Goal: Task Accomplishment & Management: Complete application form

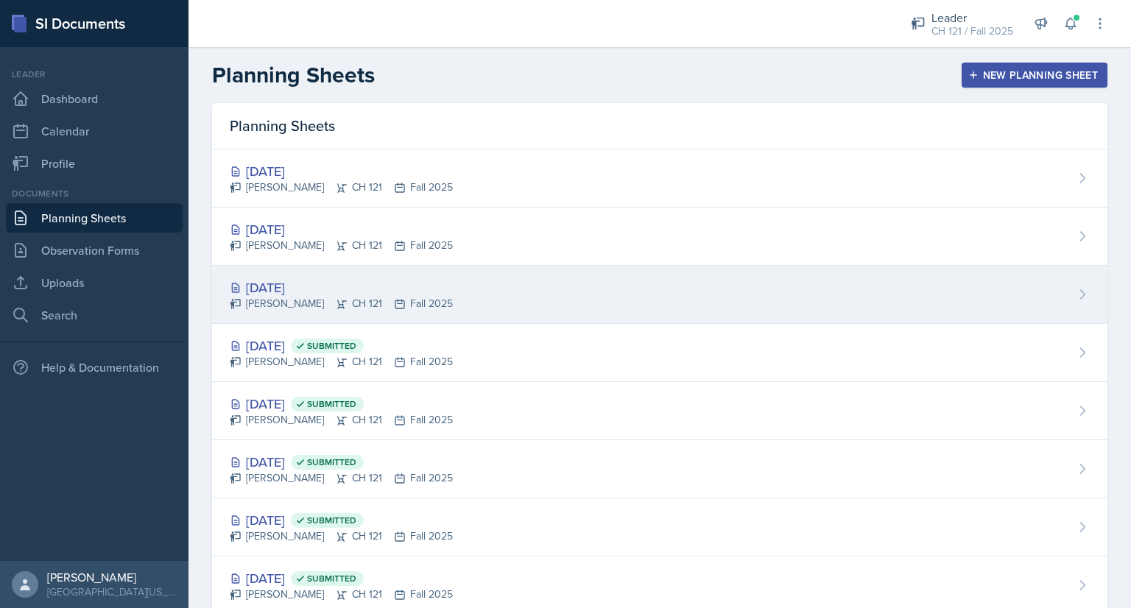
click at [278, 283] on div "[DATE]" at bounding box center [341, 288] width 223 height 20
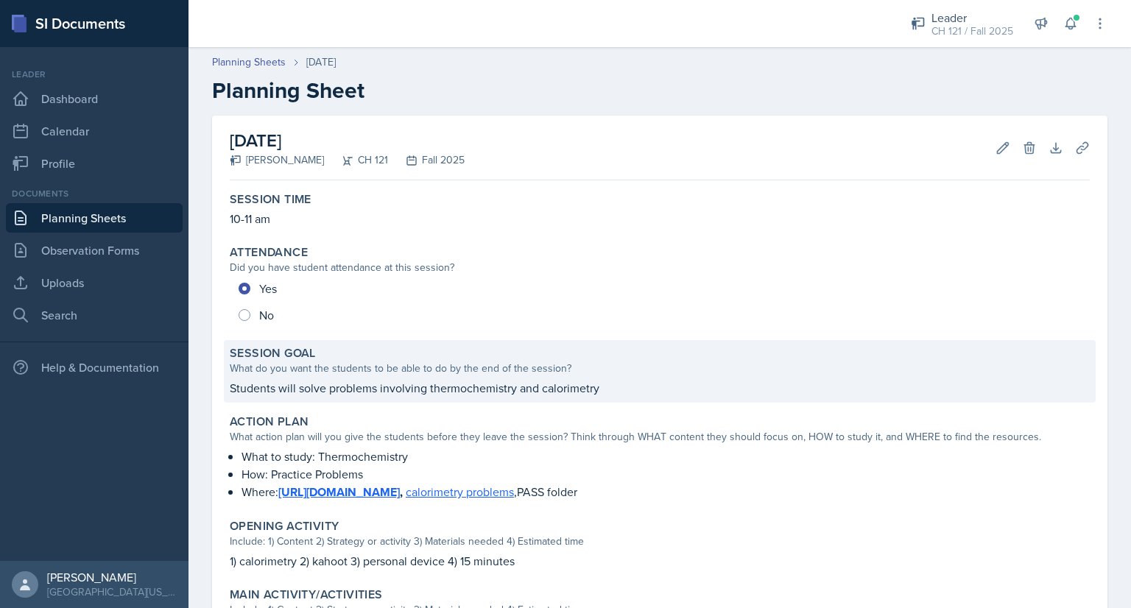
scroll to position [318, 0]
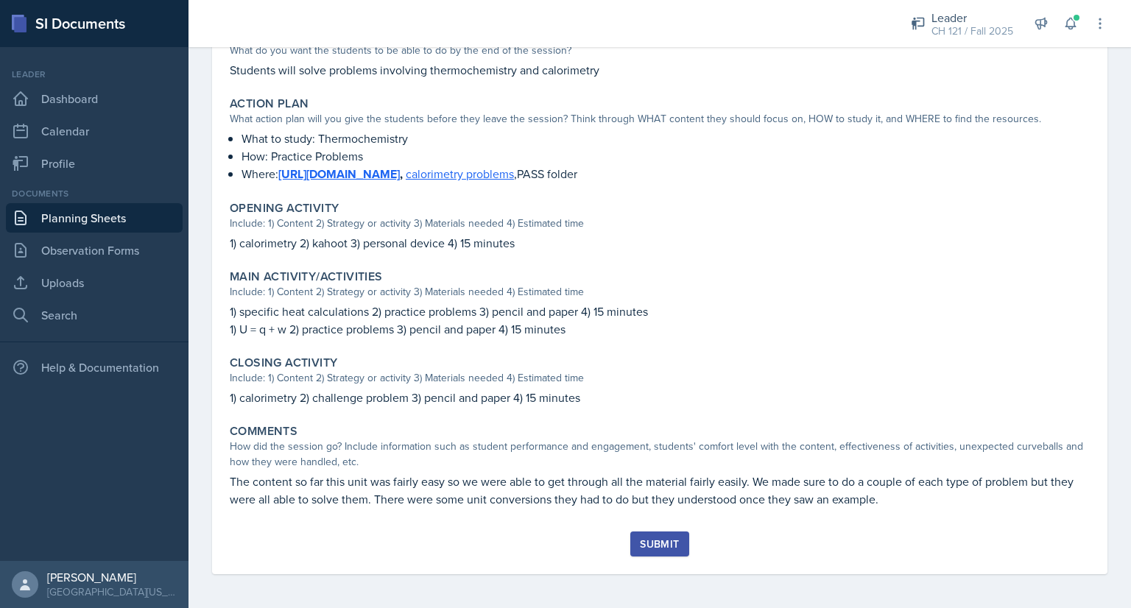
click at [666, 543] on div "Submit" at bounding box center [659, 544] width 39 height 12
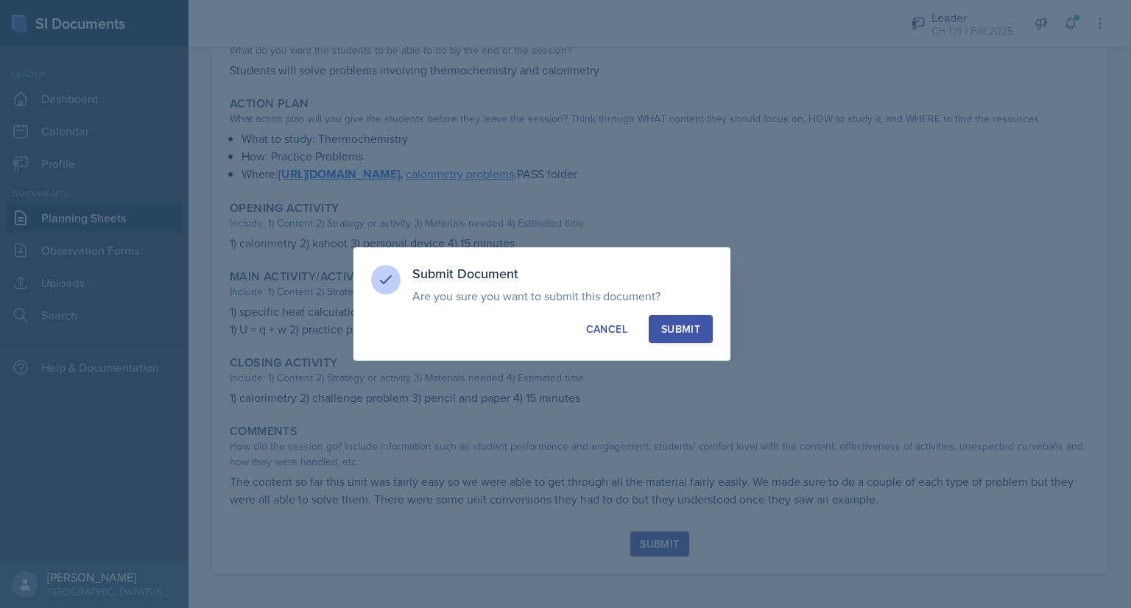
click at [677, 325] on div "Submit" at bounding box center [680, 329] width 39 height 15
radio input "true"
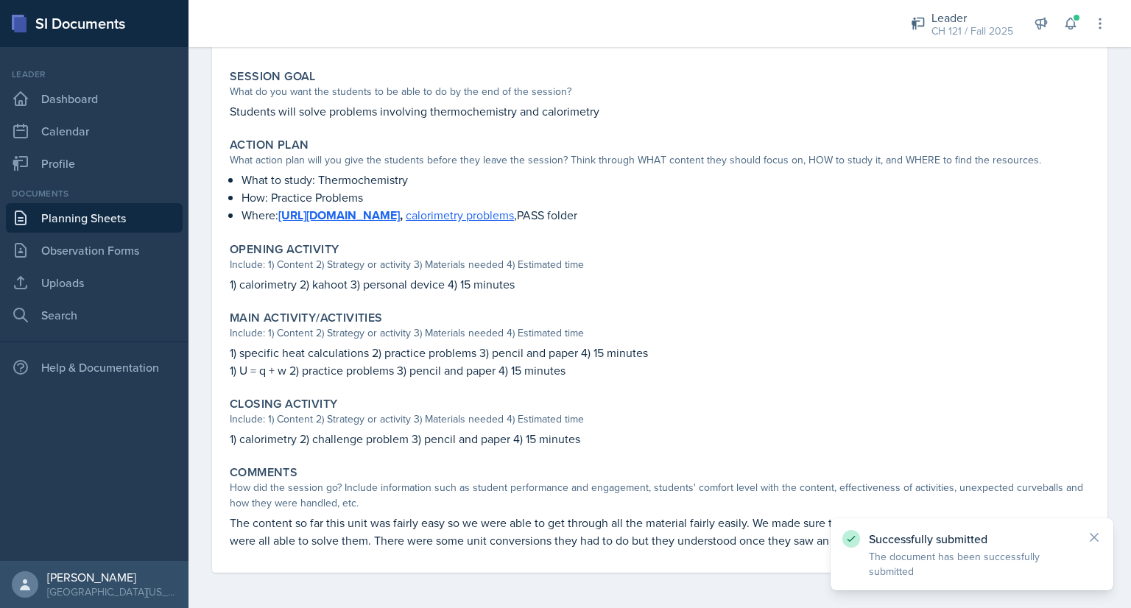
scroll to position [276, 0]
click at [120, 220] on link "Planning Sheets" at bounding box center [94, 217] width 177 height 29
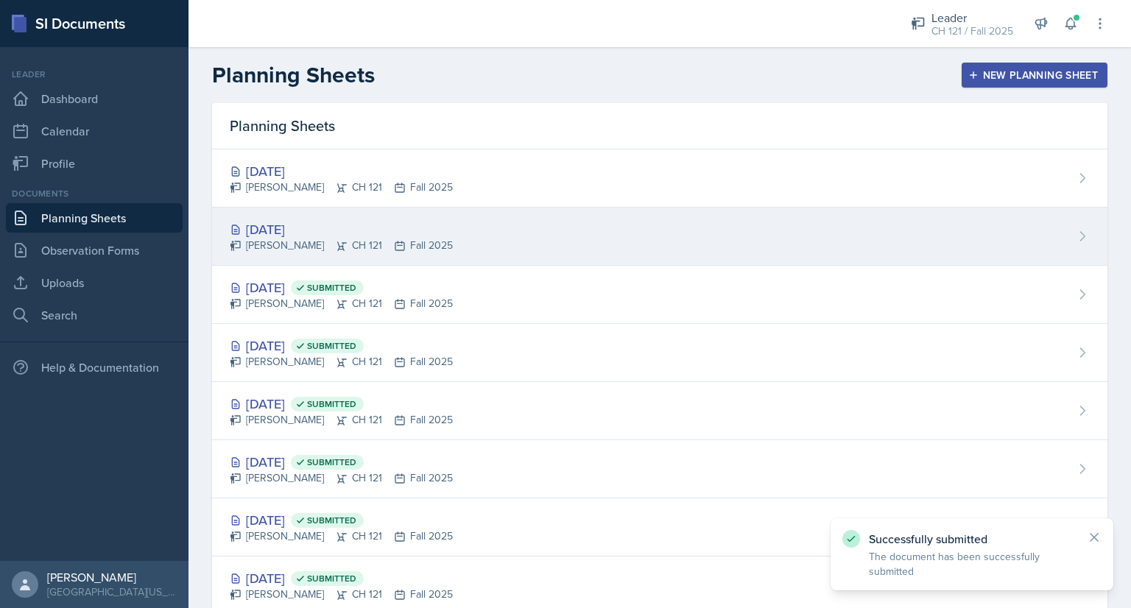
click at [288, 235] on div "[DATE]" at bounding box center [341, 229] width 223 height 20
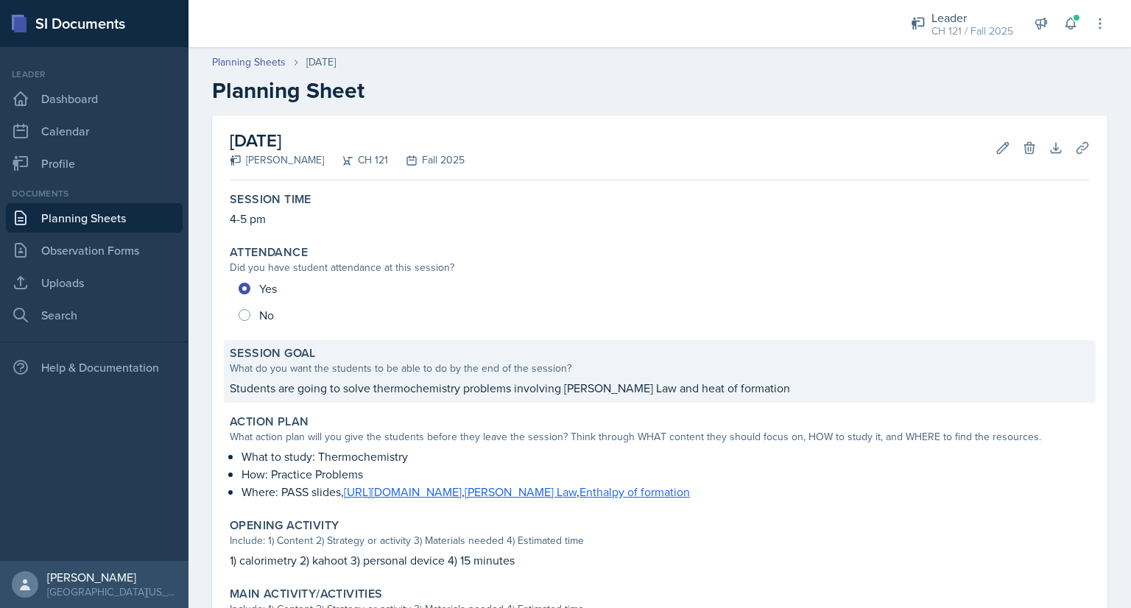
click at [431, 381] on p "Students are going to solve thermochemistry problems involving [PERSON_NAME] La…" at bounding box center [660, 388] width 860 height 18
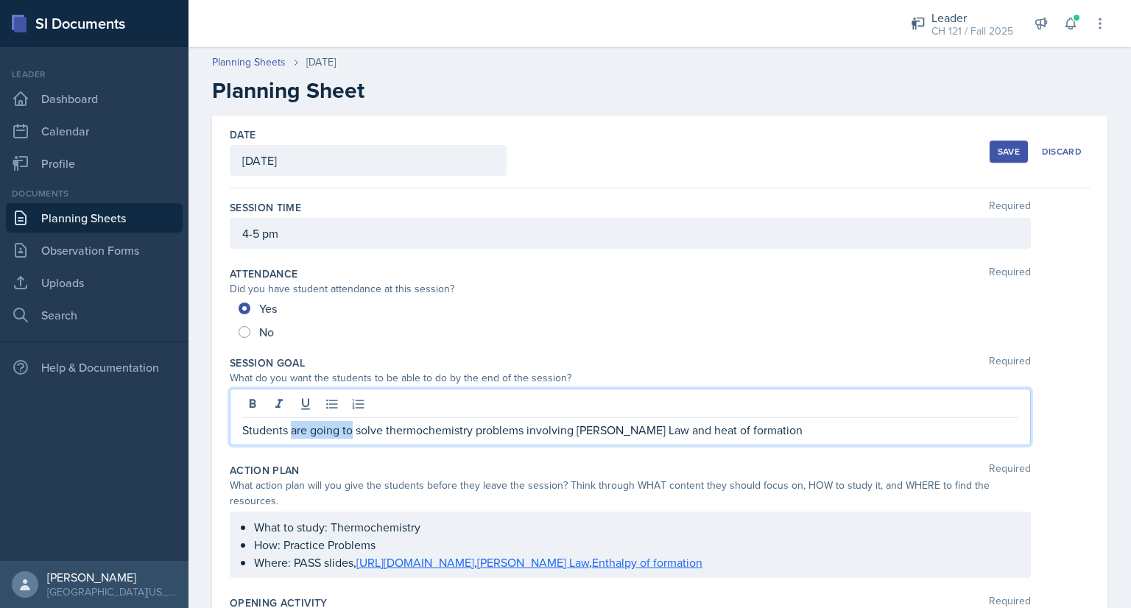
drag, startPoint x: 350, startPoint y: 403, endPoint x: 292, endPoint y: 426, distance: 62.9
click at [292, 426] on p "Students are going to solve thermochemistry problems involving [PERSON_NAME] La…" at bounding box center [630, 430] width 776 height 18
click at [380, 434] on p "Students will solve thermochemistry problems involving [PERSON_NAME] Law and he…" at bounding box center [630, 430] width 776 height 18
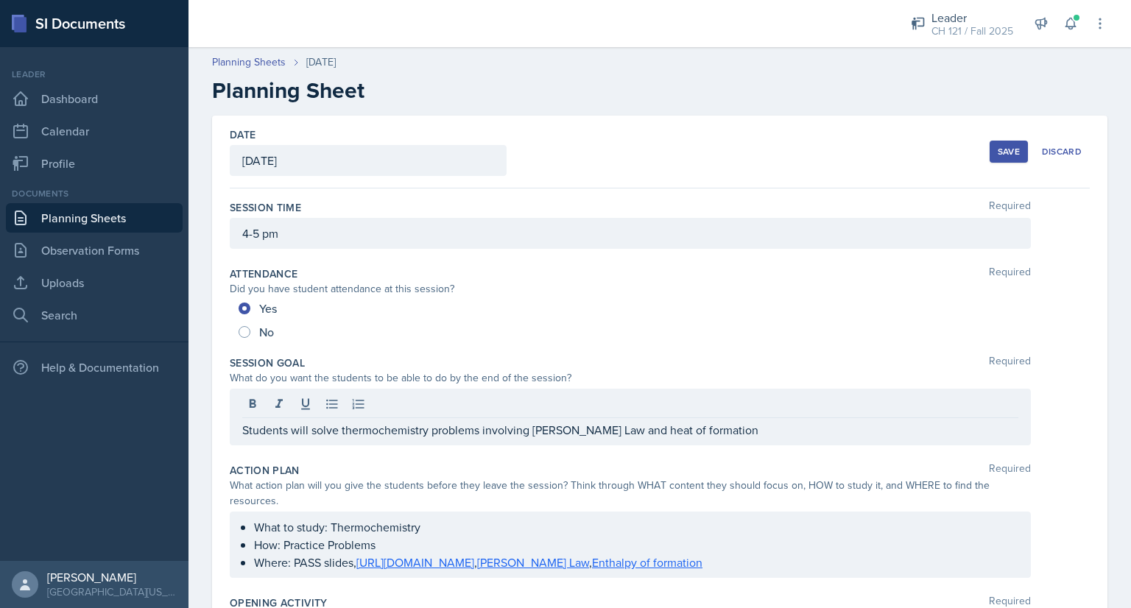
click at [998, 154] on div "Save" at bounding box center [1009, 152] width 22 height 12
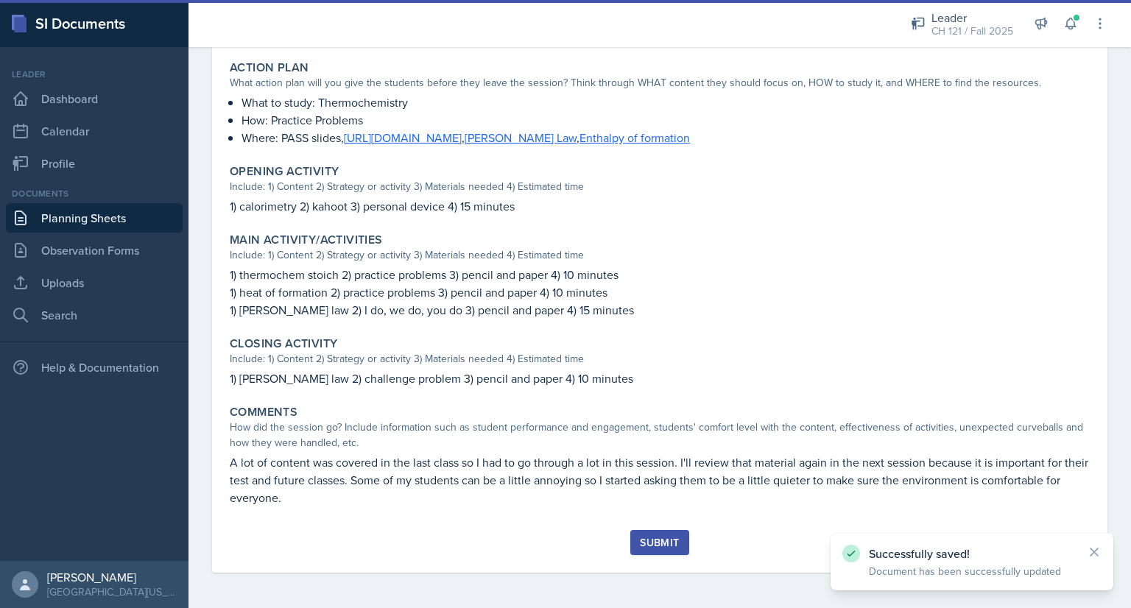
scroll to position [353, 0]
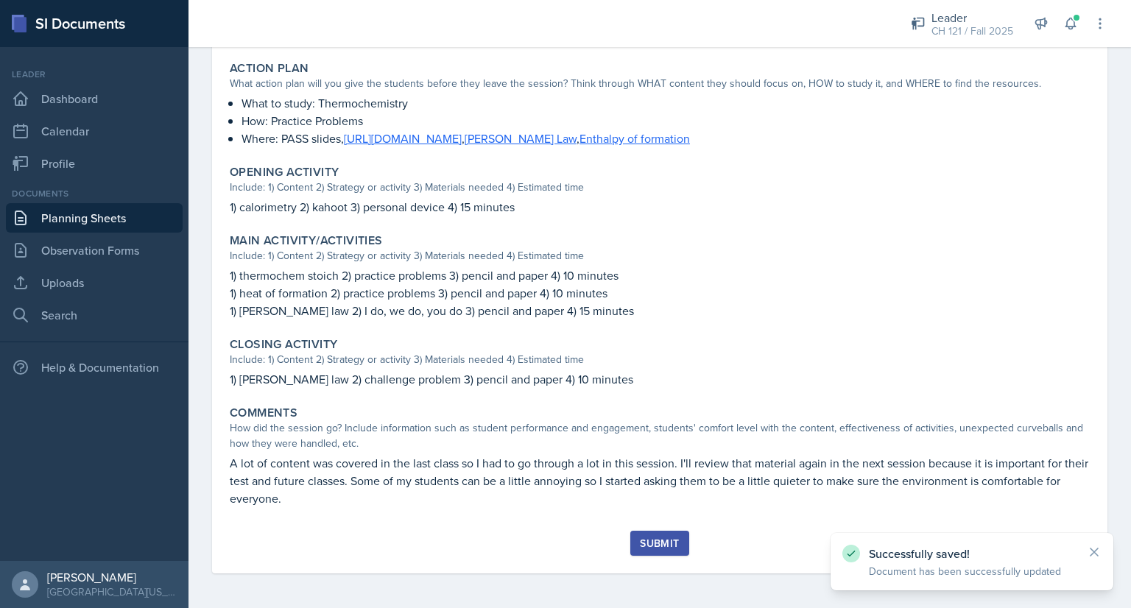
click at [657, 541] on div "Submit" at bounding box center [659, 543] width 39 height 12
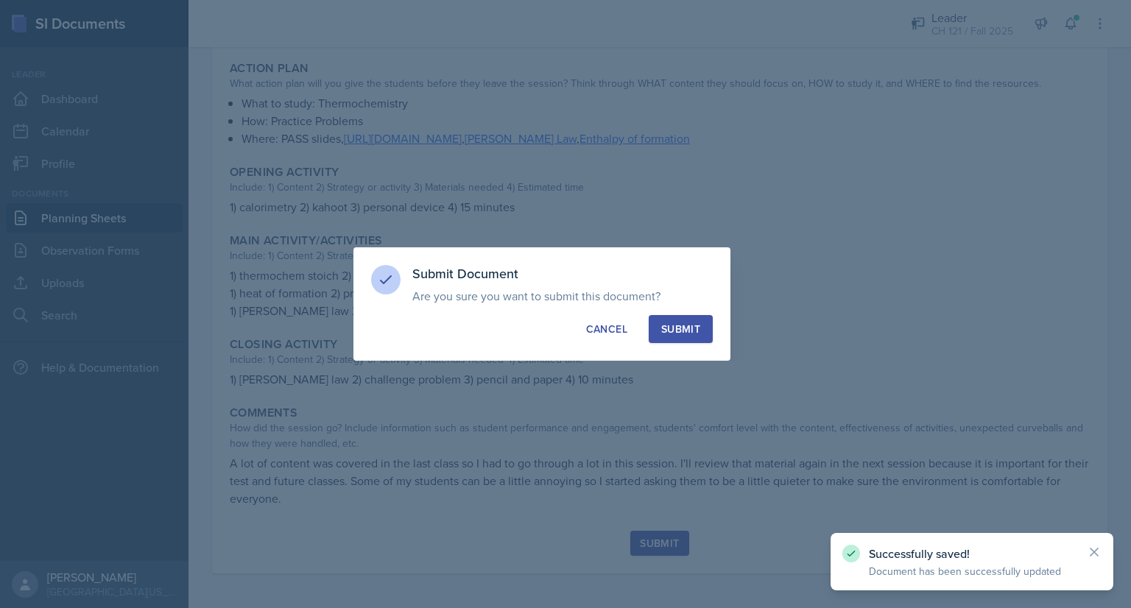
click at [683, 322] on div "Submit" at bounding box center [680, 329] width 39 height 15
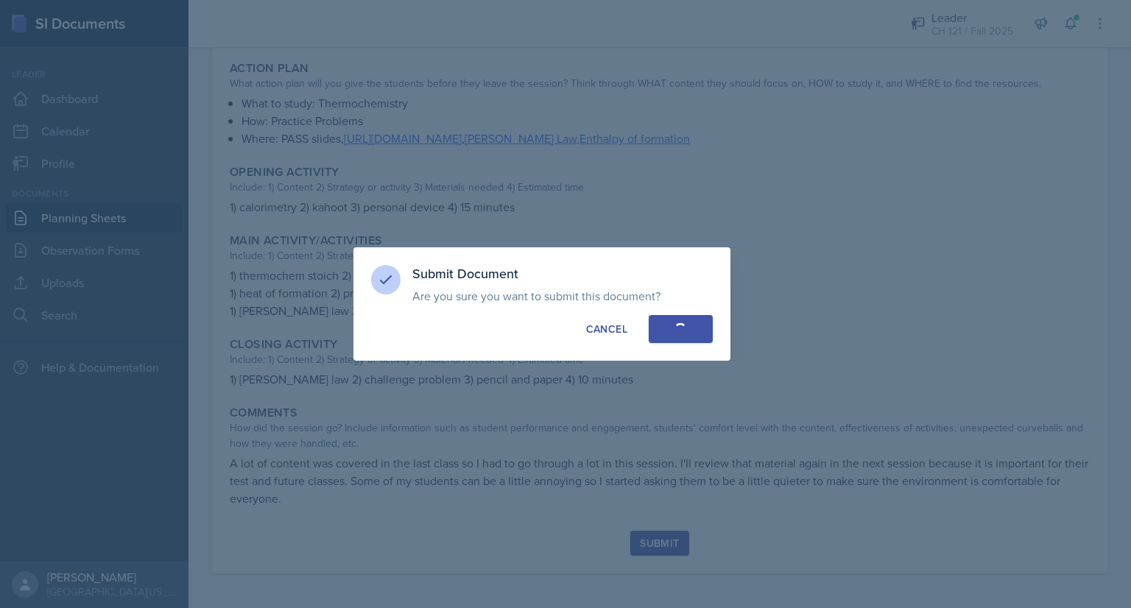
radio input "true"
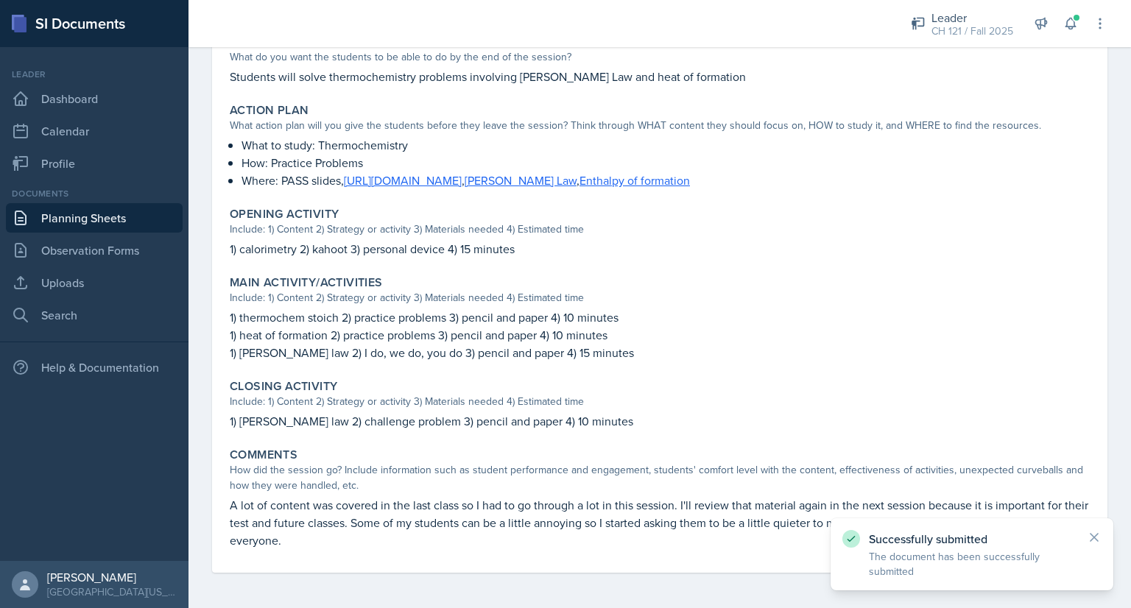
scroll to position [311, 0]
click at [124, 211] on link "Planning Sheets" at bounding box center [94, 217] width 177 height 29
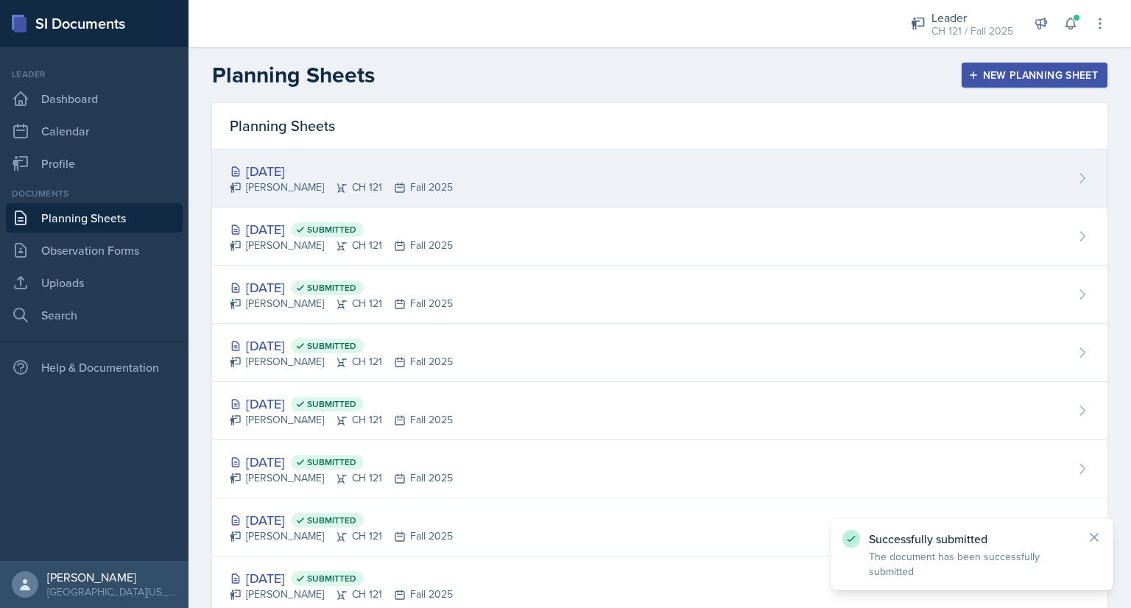
click at [279, 155] on div "[DATE] [PERSON_NAME] CH 121 Fall 2025" at bounding box center [659, 178] width 895 height 58
